Goal: Entertainment & Leisure: Consume media (video, audio)

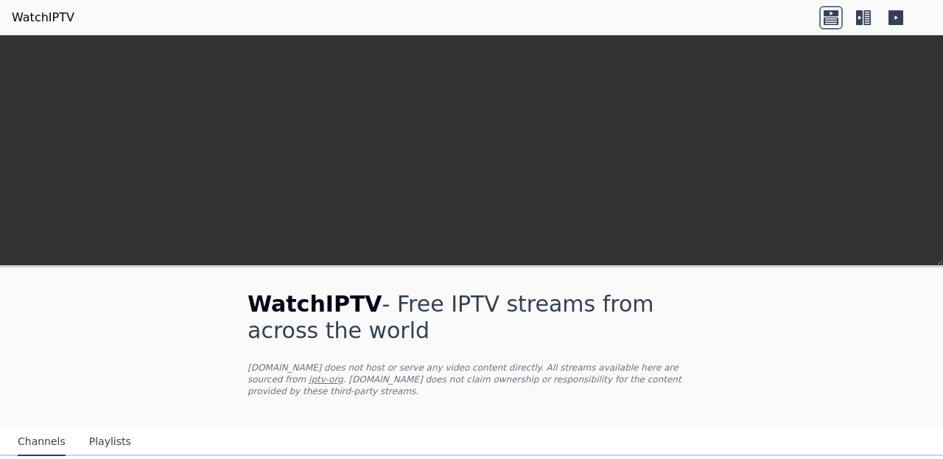
scroll to position [339, 0]
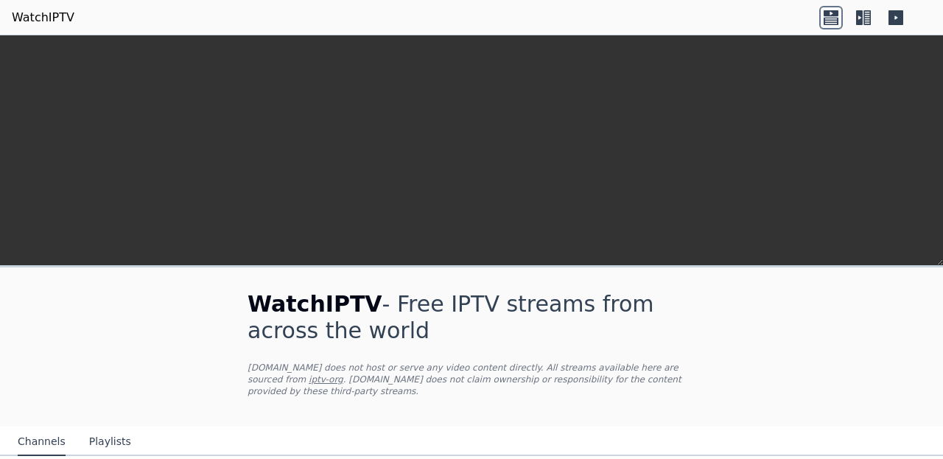
scroll to position [0, 0]
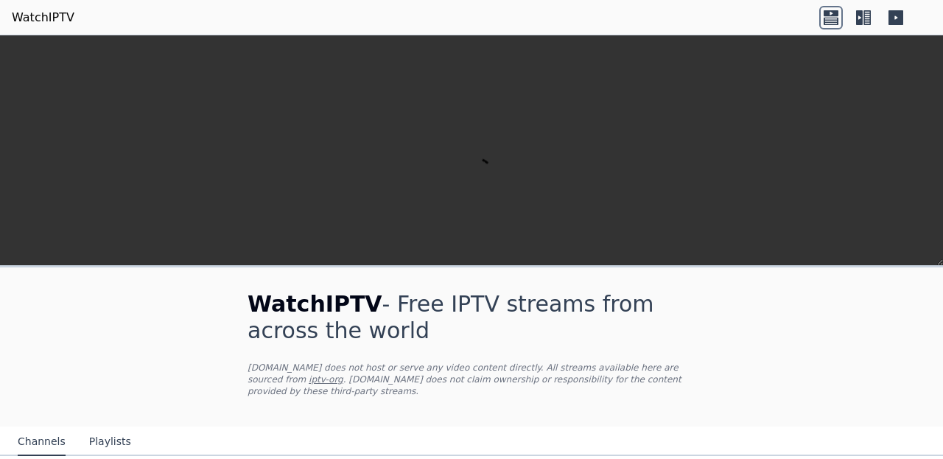
scroll to position [0, 0]
